Goal: Information Seeking & Learning: Stay updated

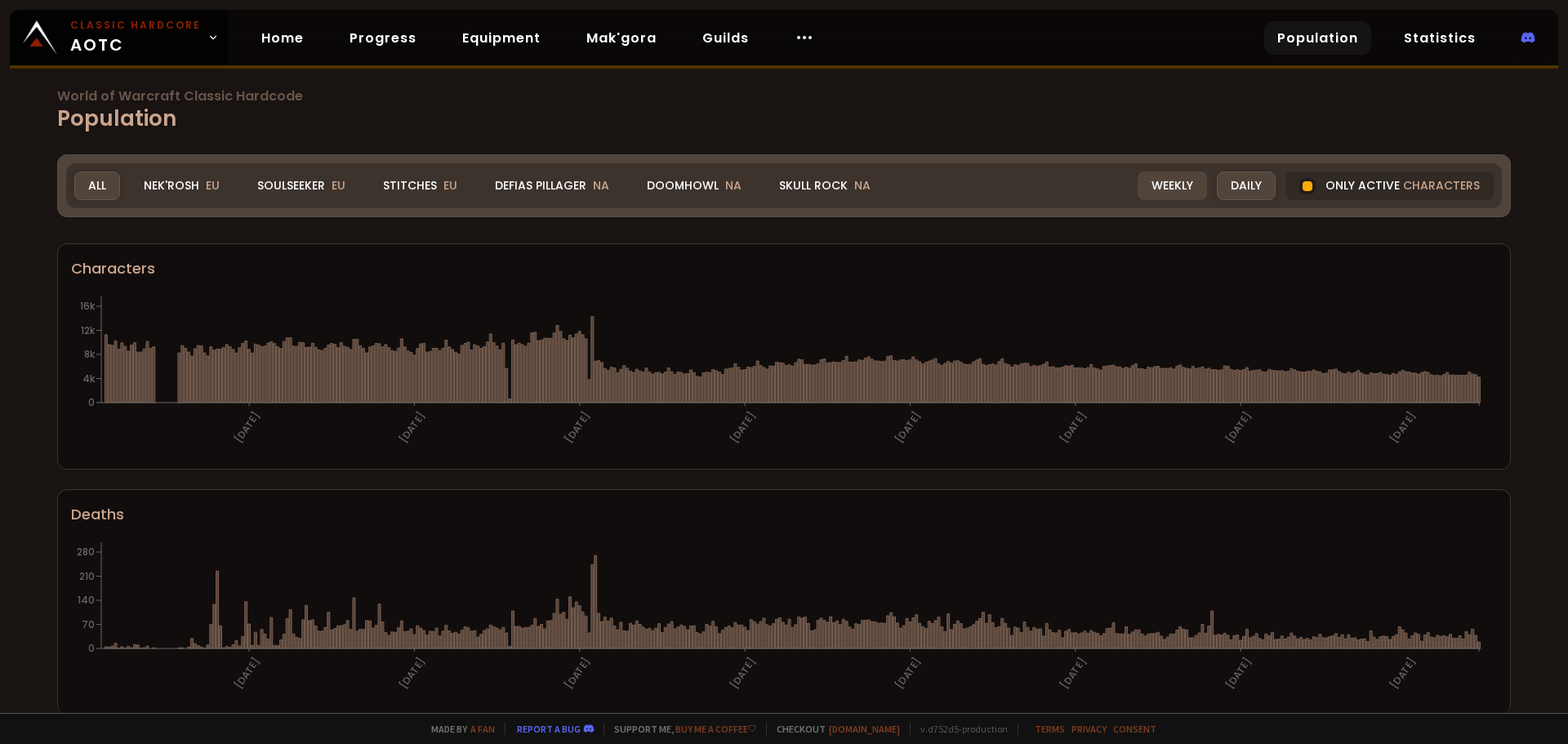
click at [1167, 186] on div "Weekly" at bounding box center [1172, 186] width 69 height 29
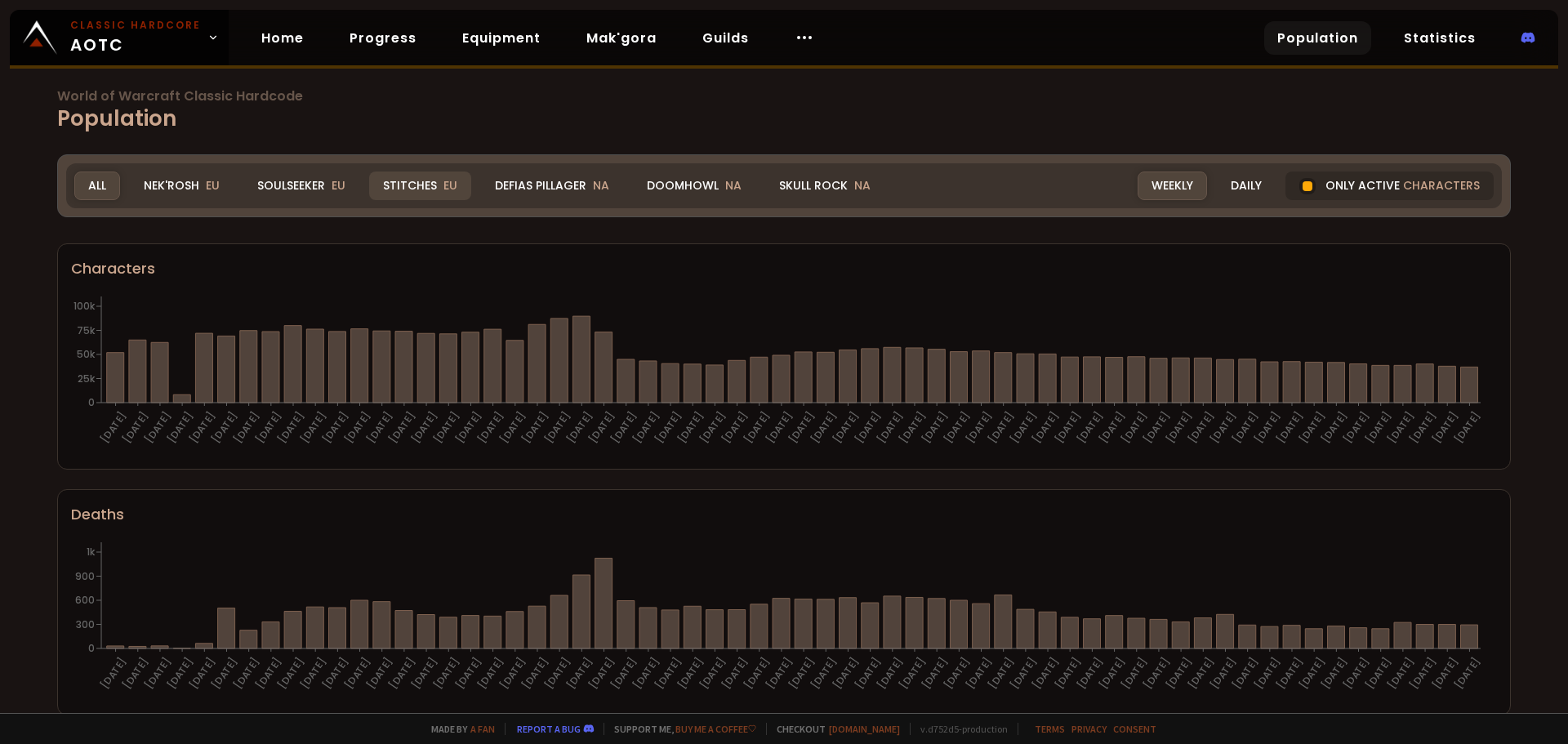
click at [401, 187] on div "Stitches EU" at bounding box center [420, 186] width 102 height 29
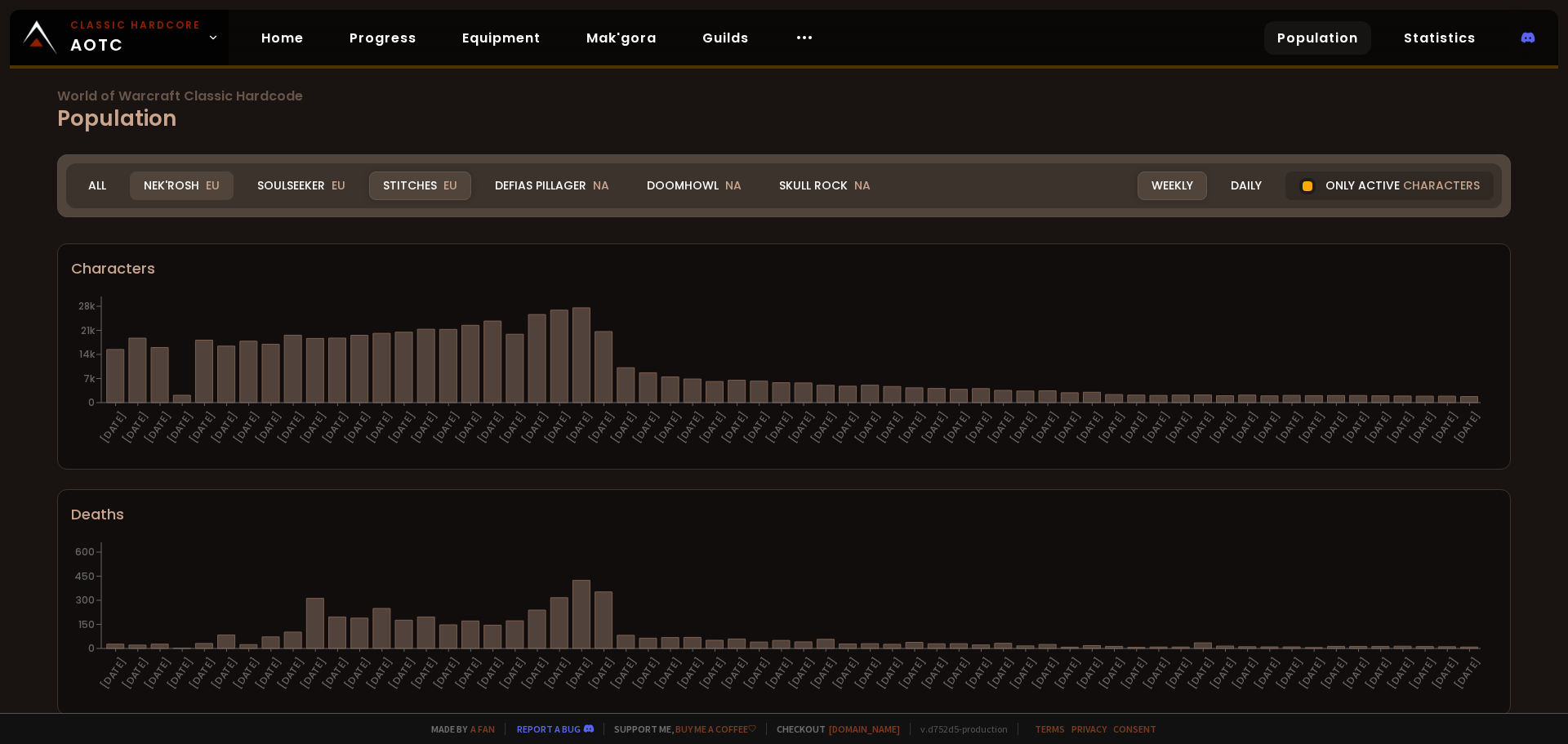
click at [182, 186] on div "Nek'Rosh EU" at bounding box center [181, 186] width 104 height 29
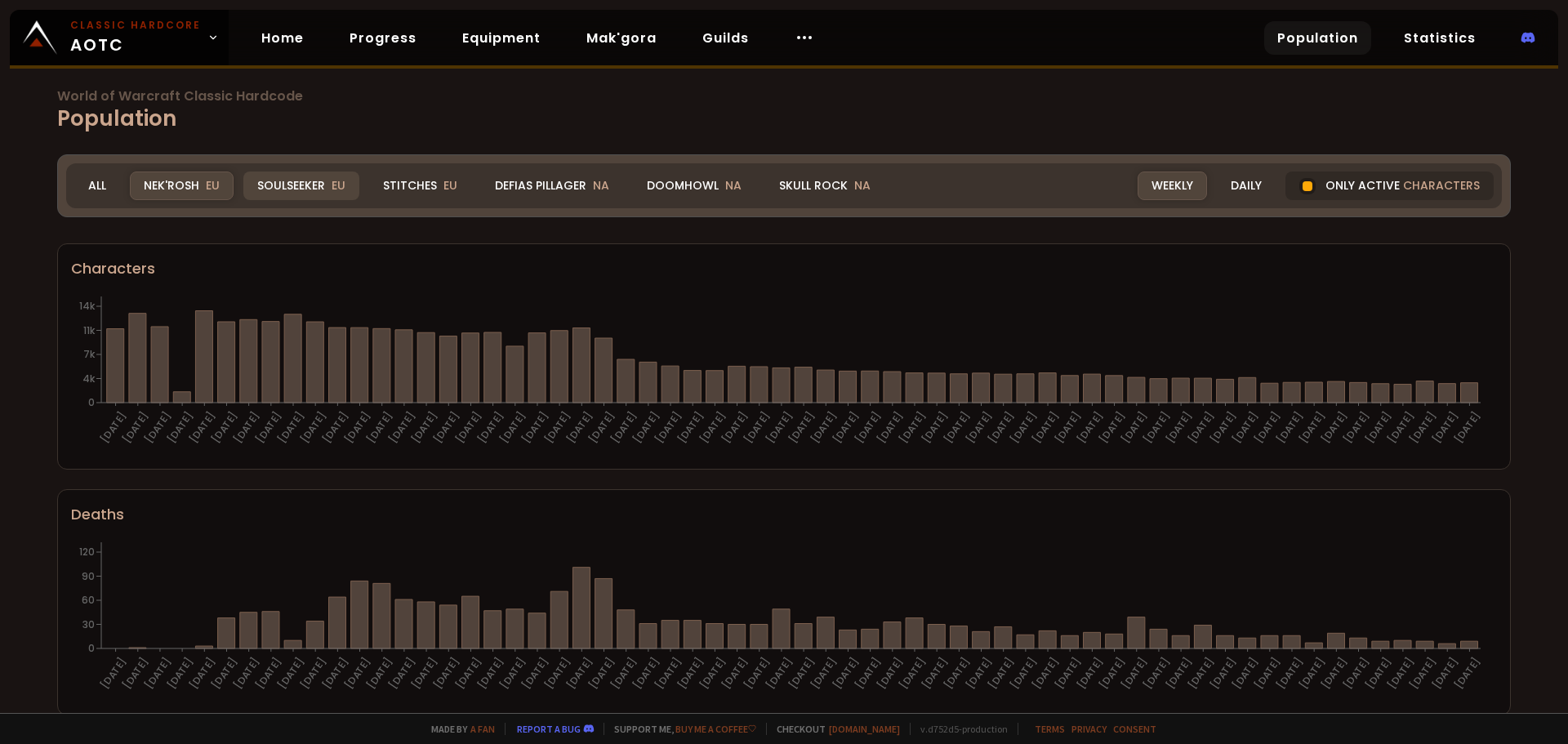
click at [306, 189] on div "Soulseeker EU" at bounding box center [301, 186] width 116 height 29
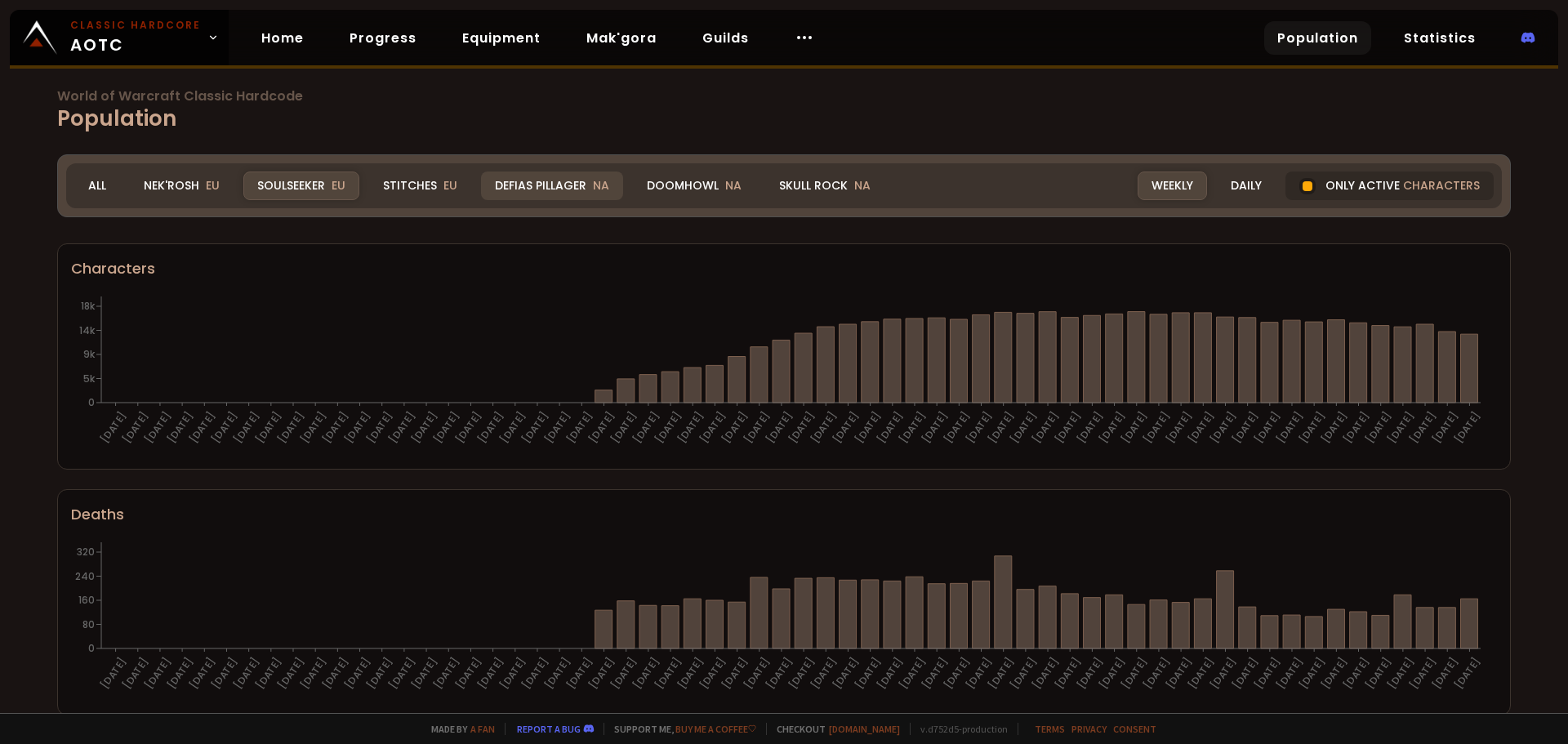
click at [524, 185] on div "Defias Pillager NA" at bounding box center [552, 186] width 143 height 29
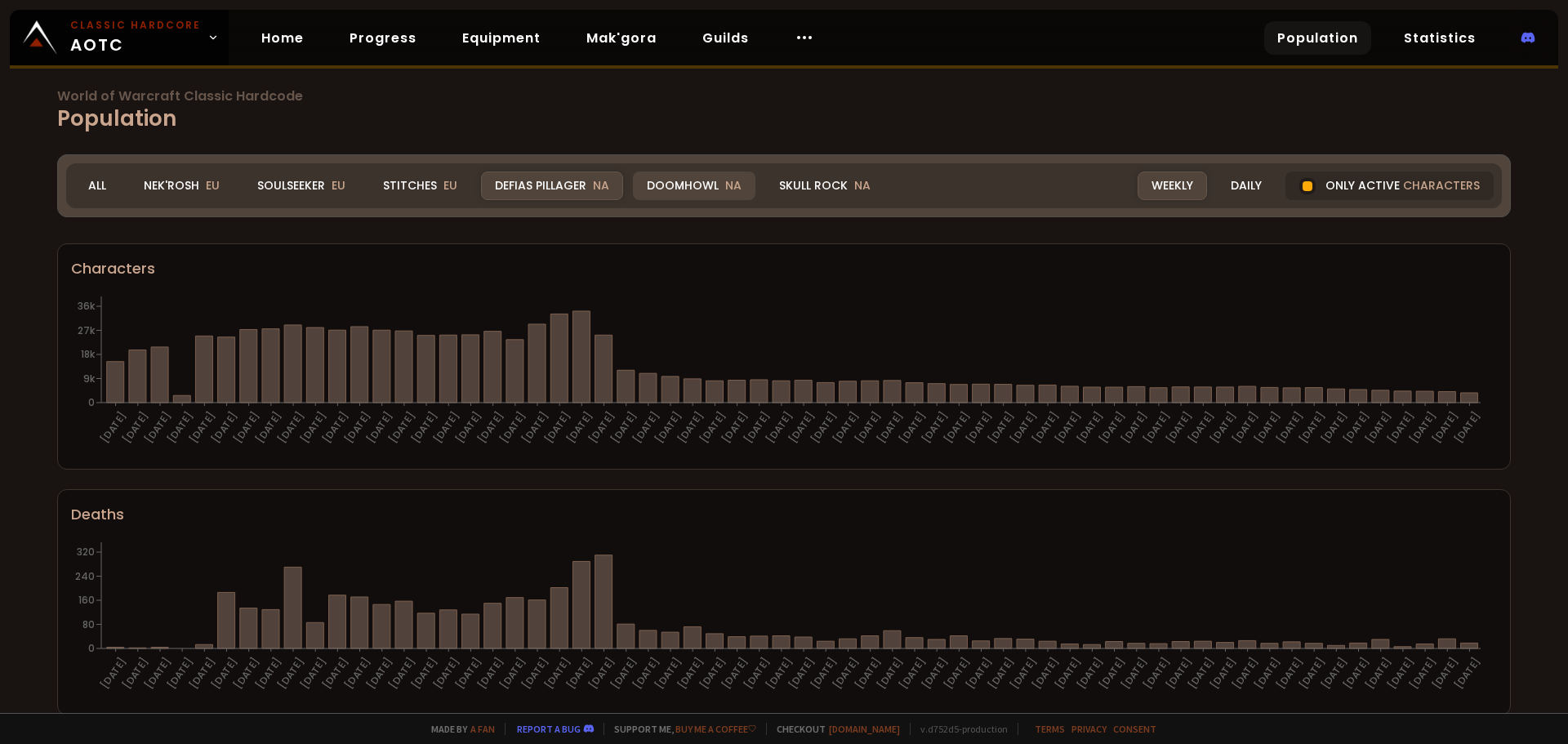
click at [659, 180] on div "Doomhowl NA" at bounding box center [695, 186] width 123 height 29
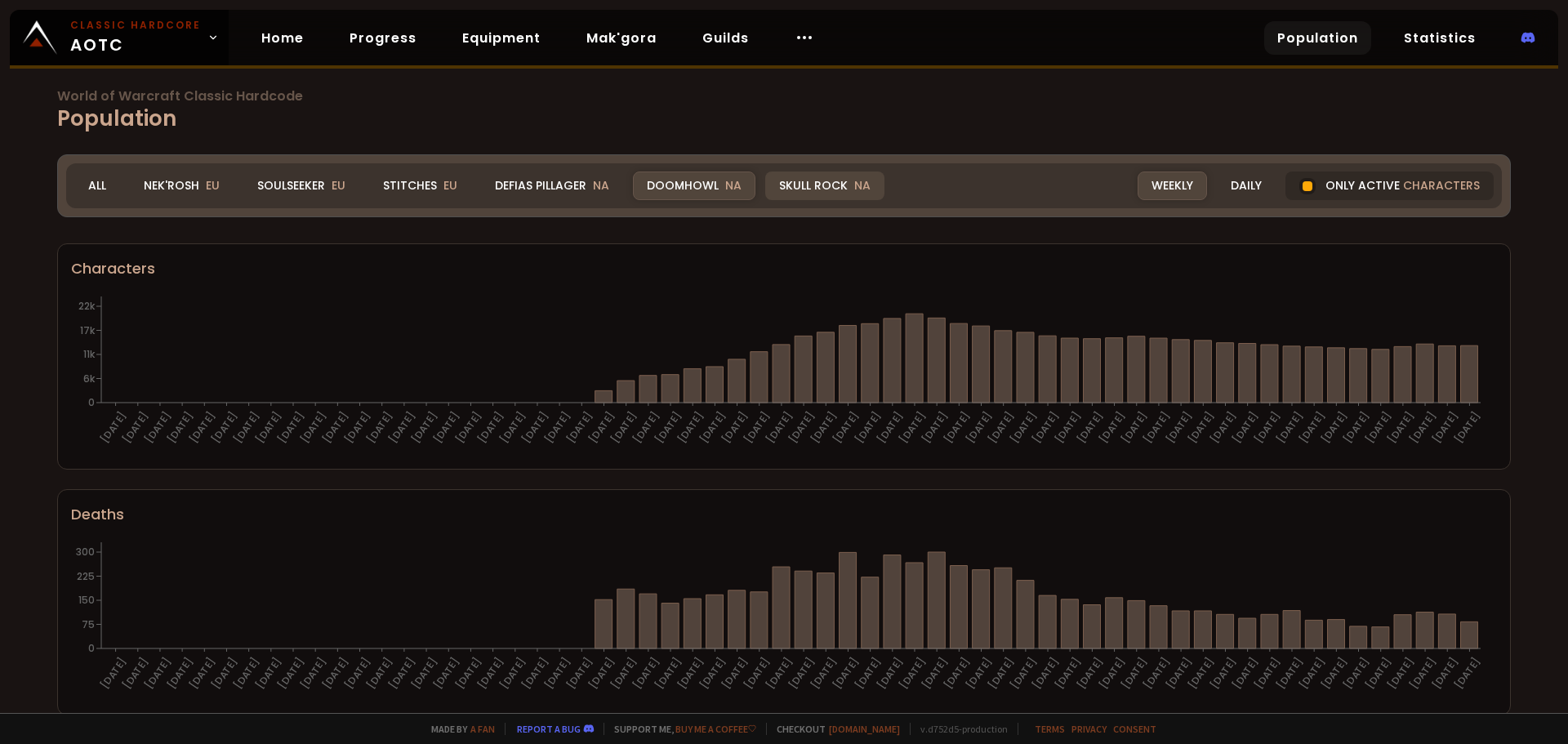
click at [826, 189] on div "Skull Rock NA" at bounding box center [825, 186] width 119 height 29
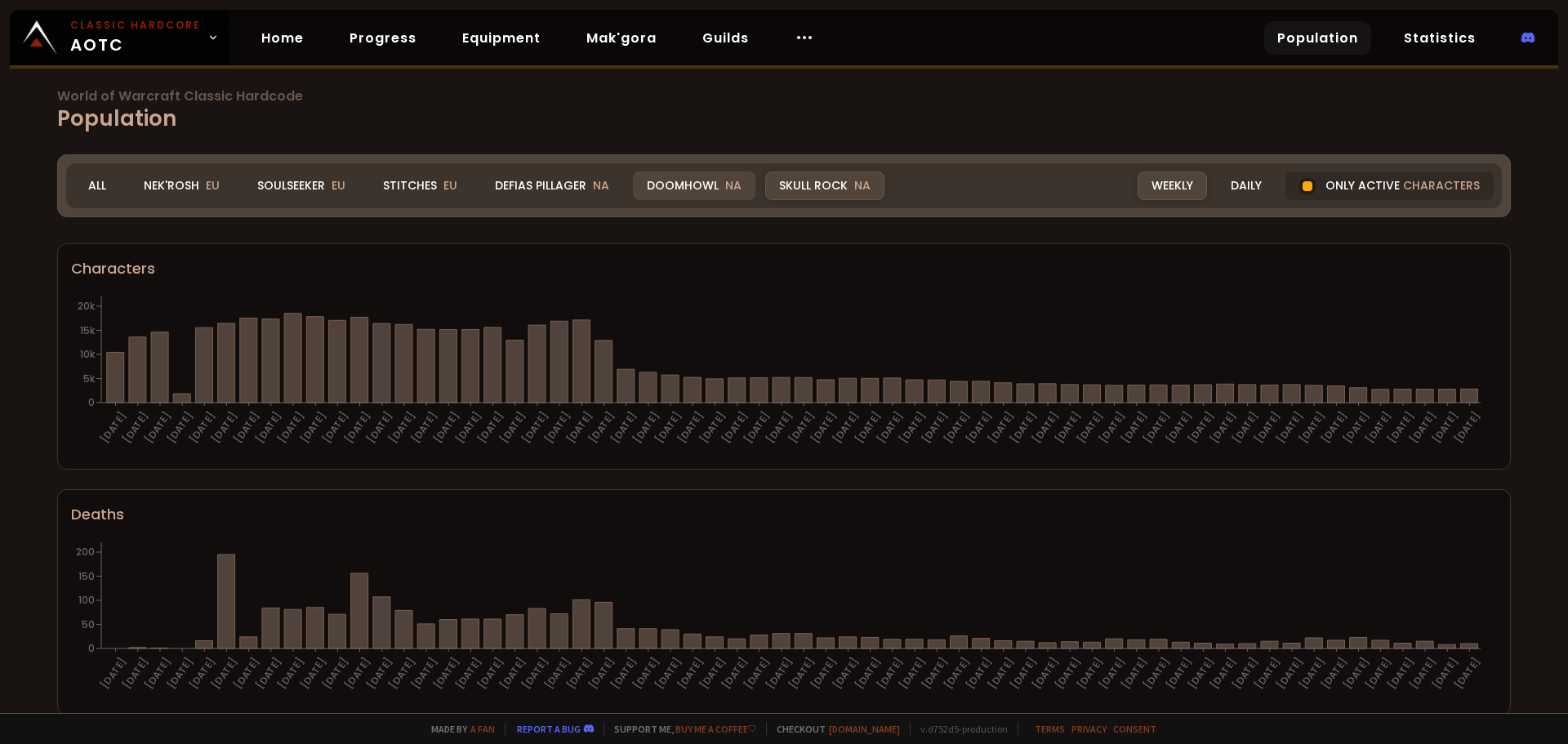
click at [678, 184] on div "Doomhowl NA" at bounding box center [695, 186] width 123 height 29
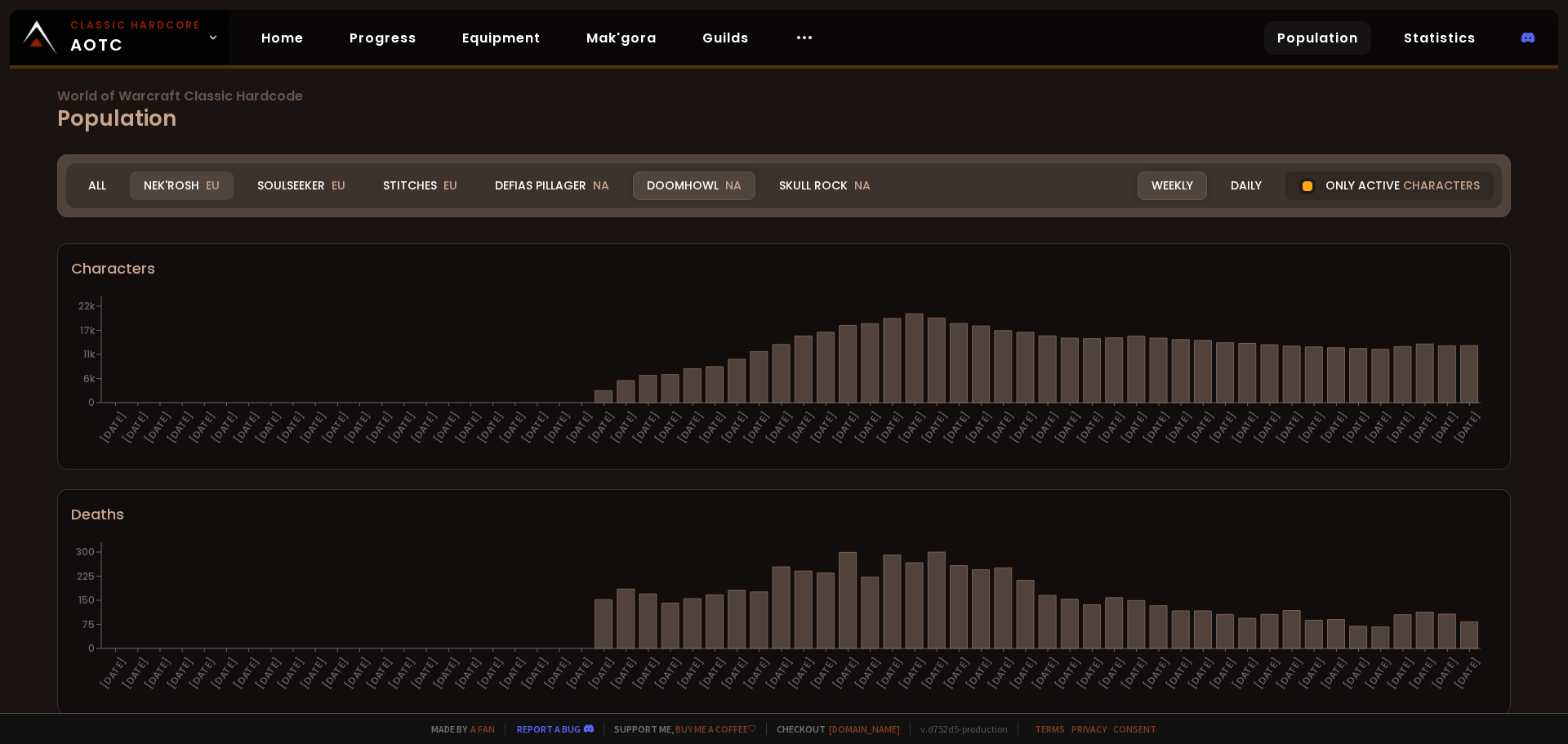
click at [196, 185] on div "Nek'Rosh EU" at bounding box center [181, 186] width 104 height 29
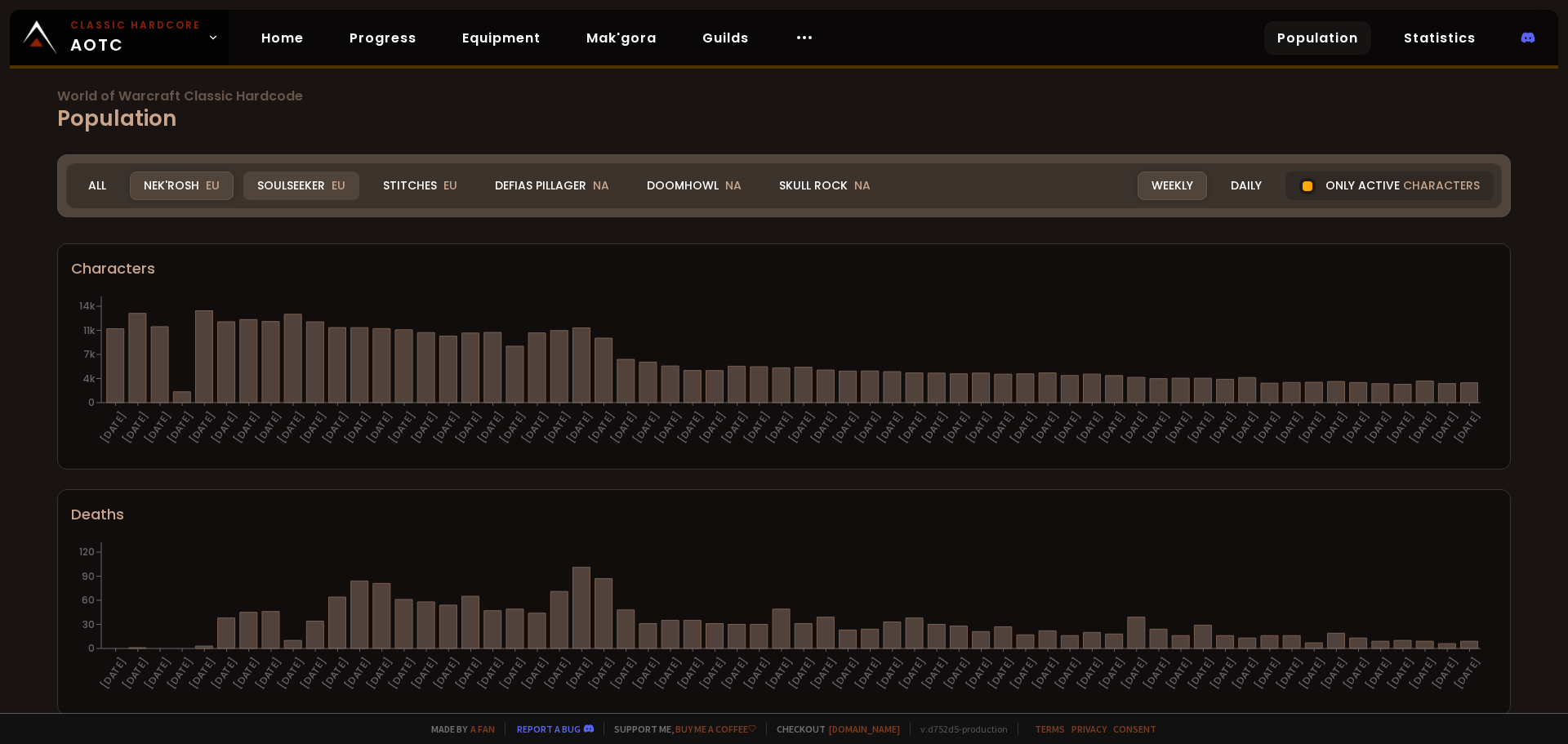
click at [307, 182] on div "Soulseeker EU" at bounding box center [301, 186] width 116 height 29
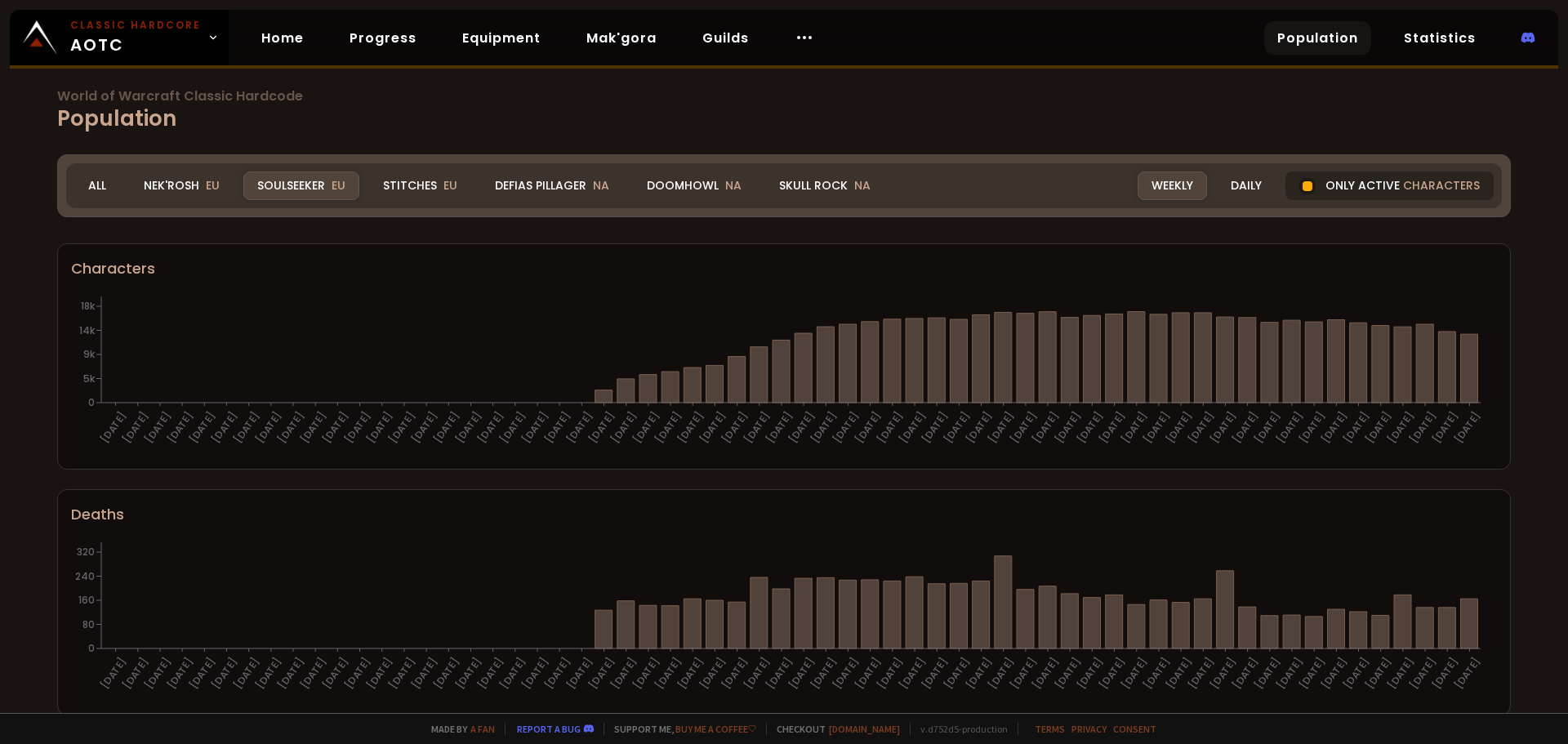
click at [1333, 187] on div "Only active characters" at bounding box center [1389, 186] width 208 height 29
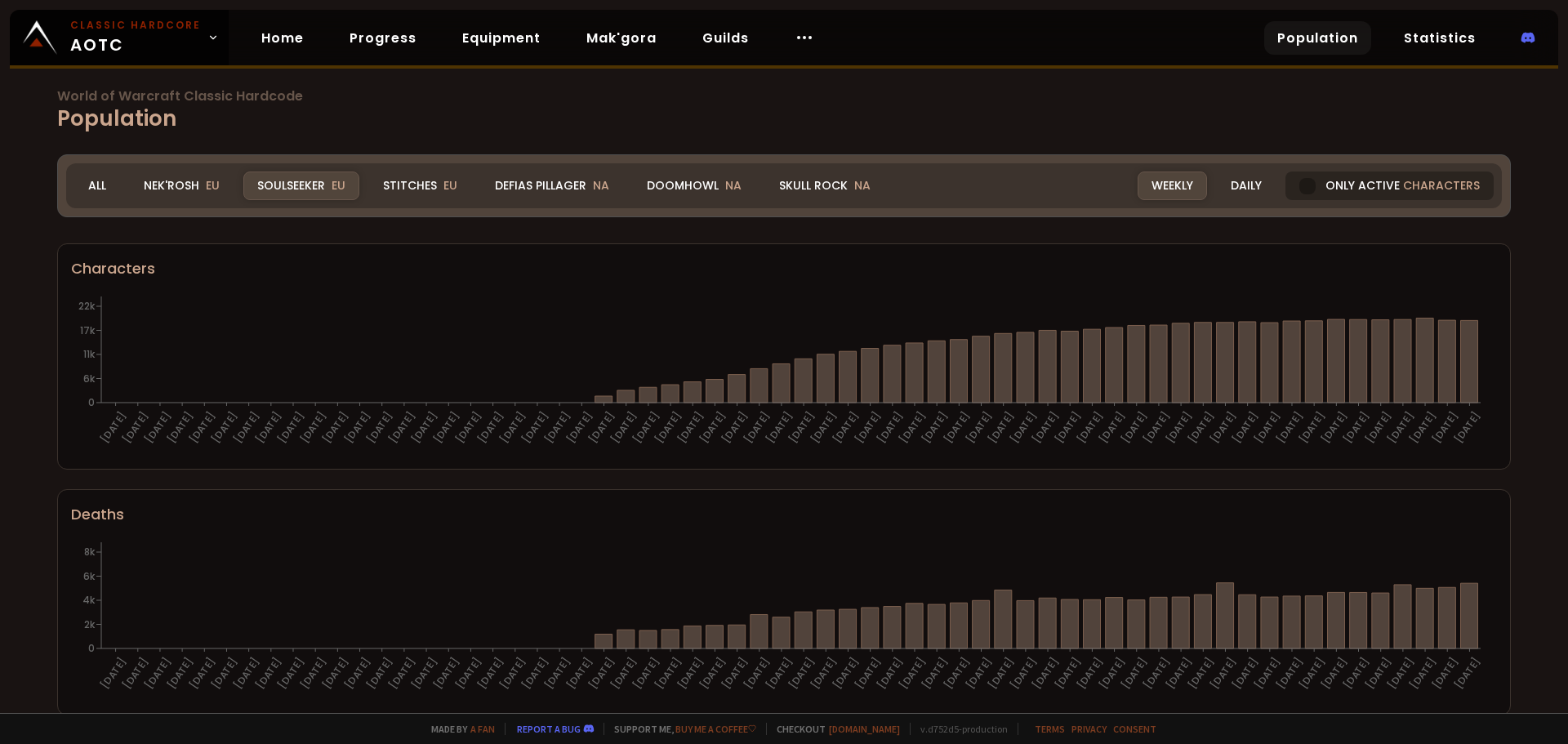
click at [1305, 185] on div at bounding box center [1307, 186] width 16 height 16
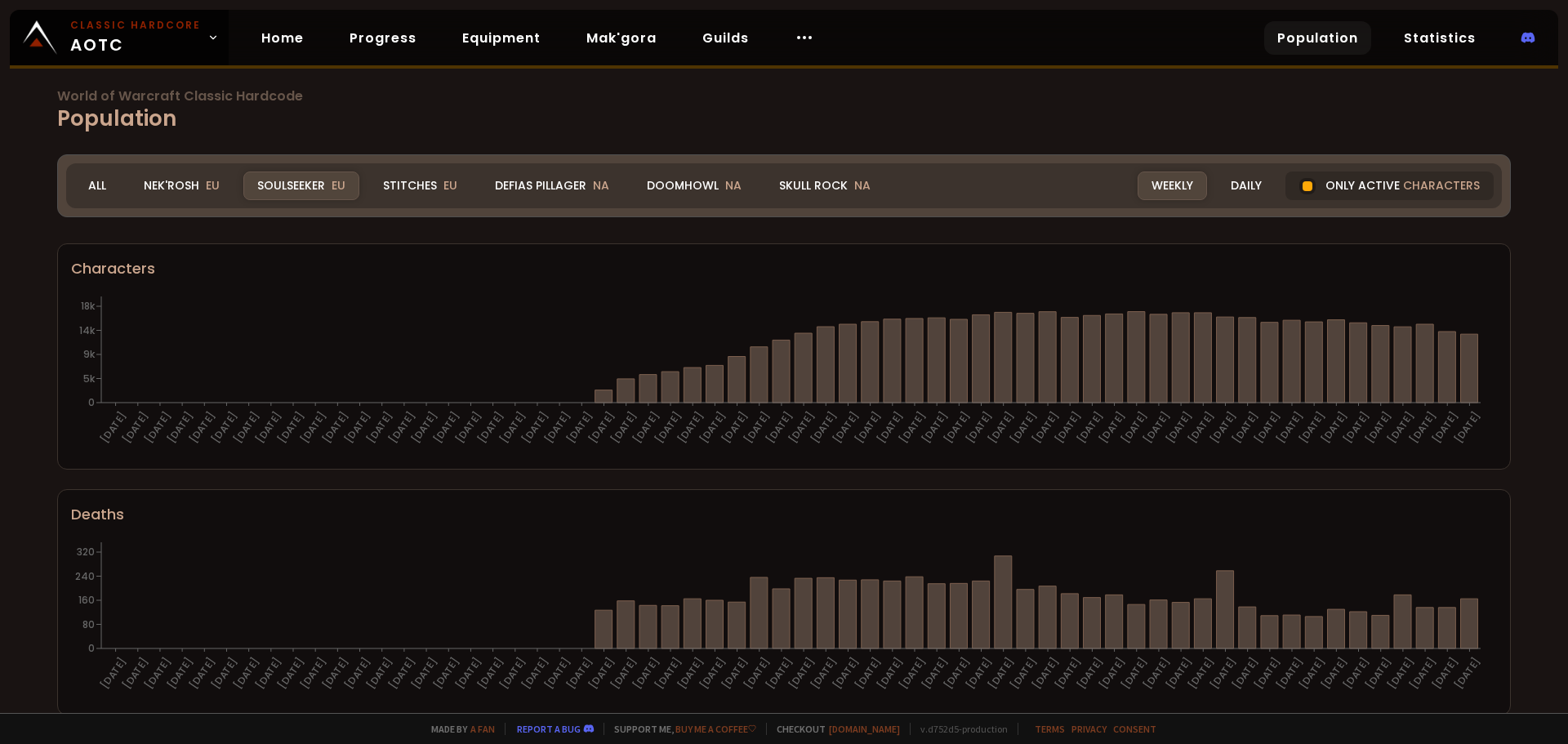
drag, startPoint x: 420, startPoint y: 188, endPoint x: 659, endPoint y: 259, distance: 249.3
click at [420, 188] on div "Stitches EU" at bounding box center [420, 186] width 102 height 29
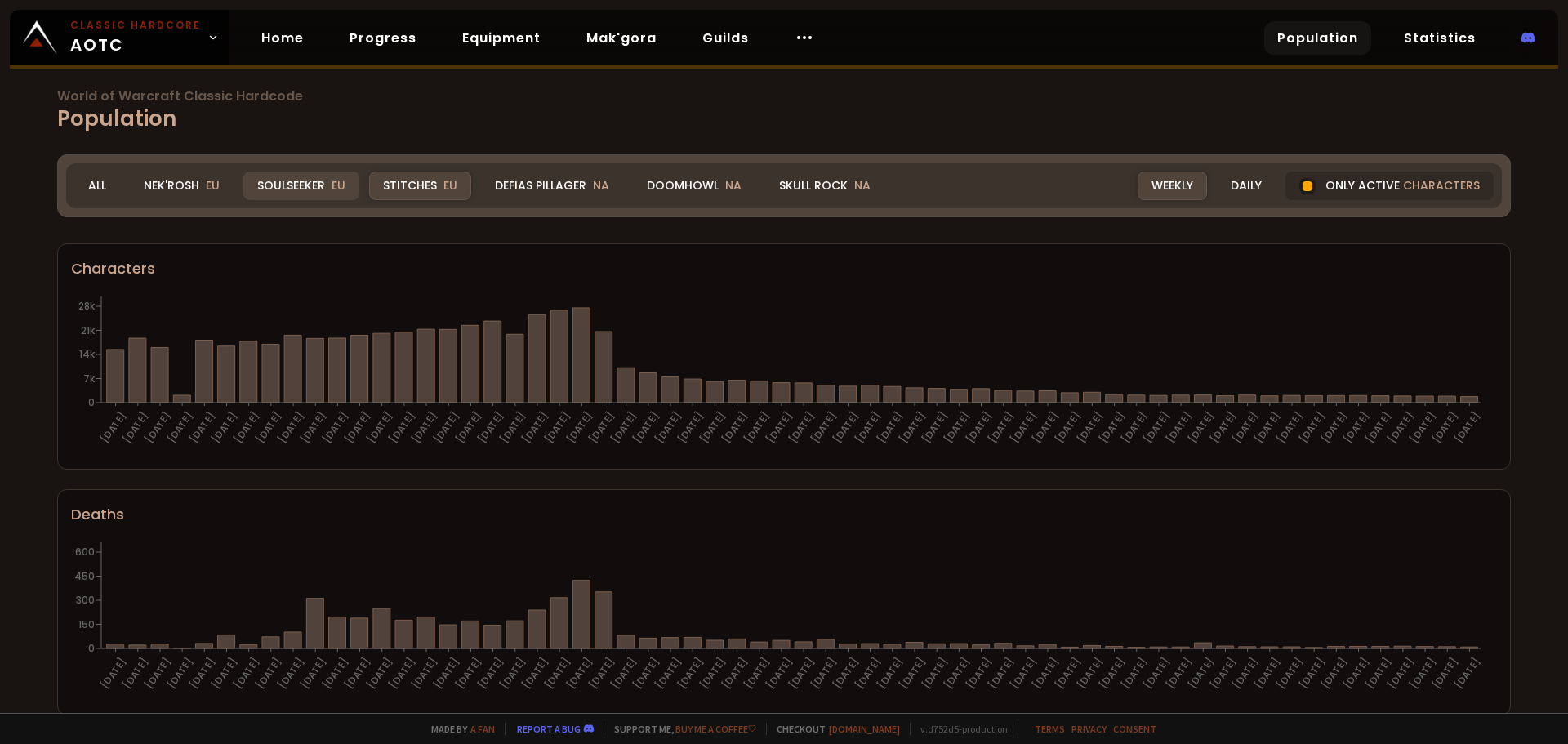
click at [297, 185] on div "Soulseeker EU" at bounding box center [301, 186] width 116 height 29
